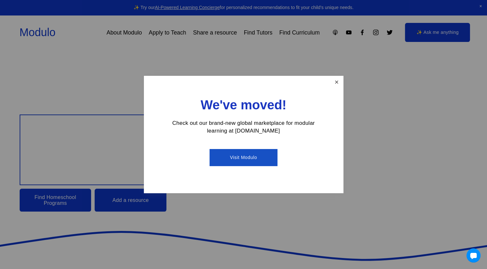
click at [336, 85] on link "Close" at bounding box center [336, 82] width 11 height 11
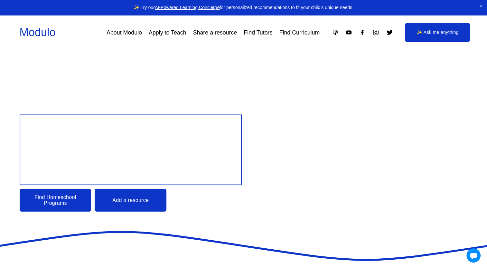
click at [259, 32] on link "Find Tutors" at bounding box center [258, 33] width 29 height 12
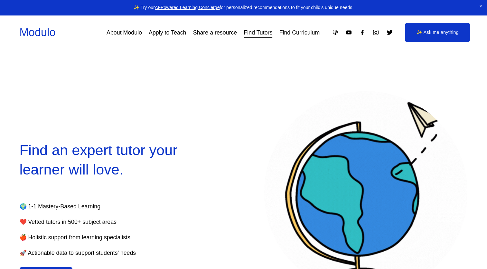
select select "**"
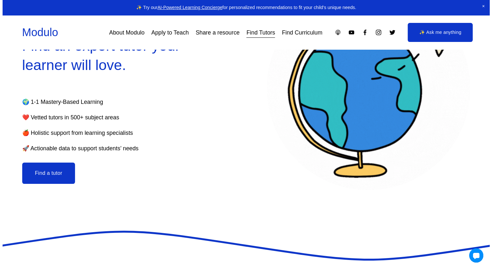
scroll to position [115, 0]
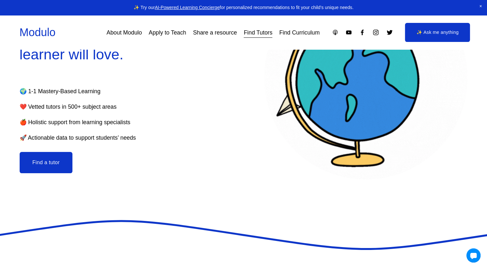
click at [55, 164] on button "Find a tutor" at bounding box center [46, 162] width 53 height 21
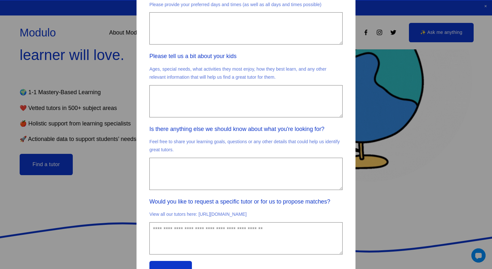
scroll to position [334, 0]
